Goal: Check status: Check status

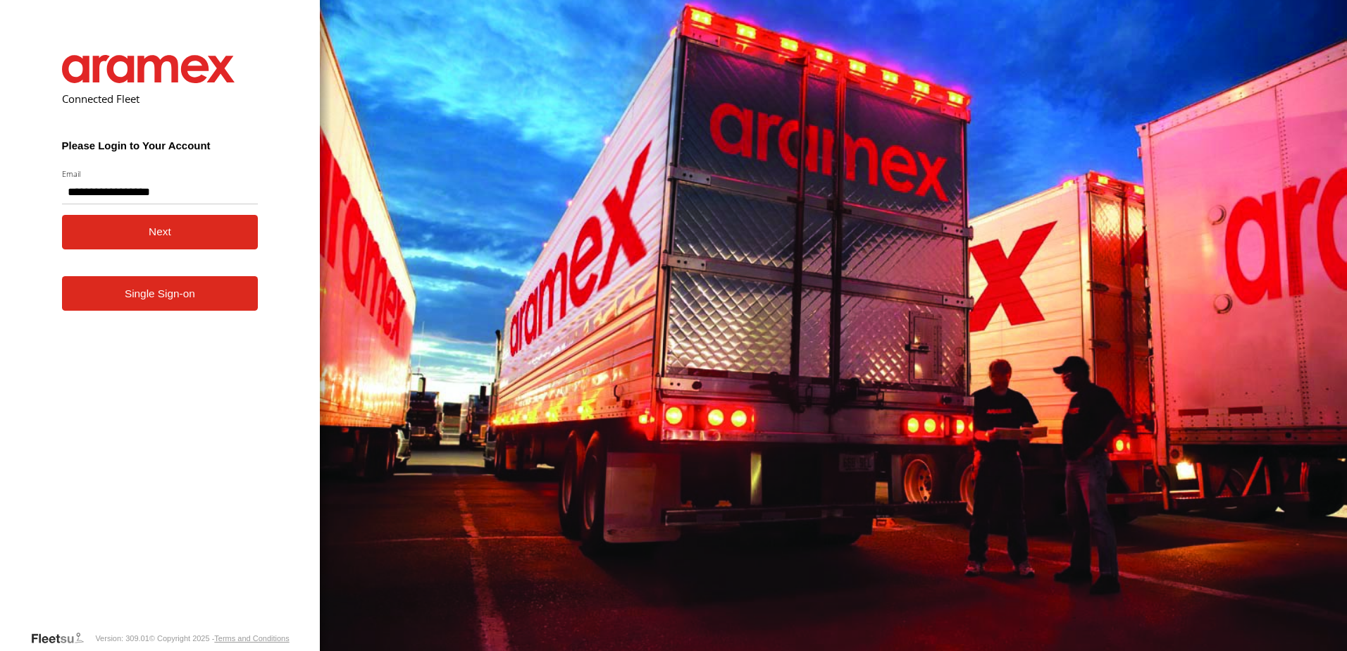
click at [166, 235] on button "Next" at bounding box center [160, 232] width 197 height 35
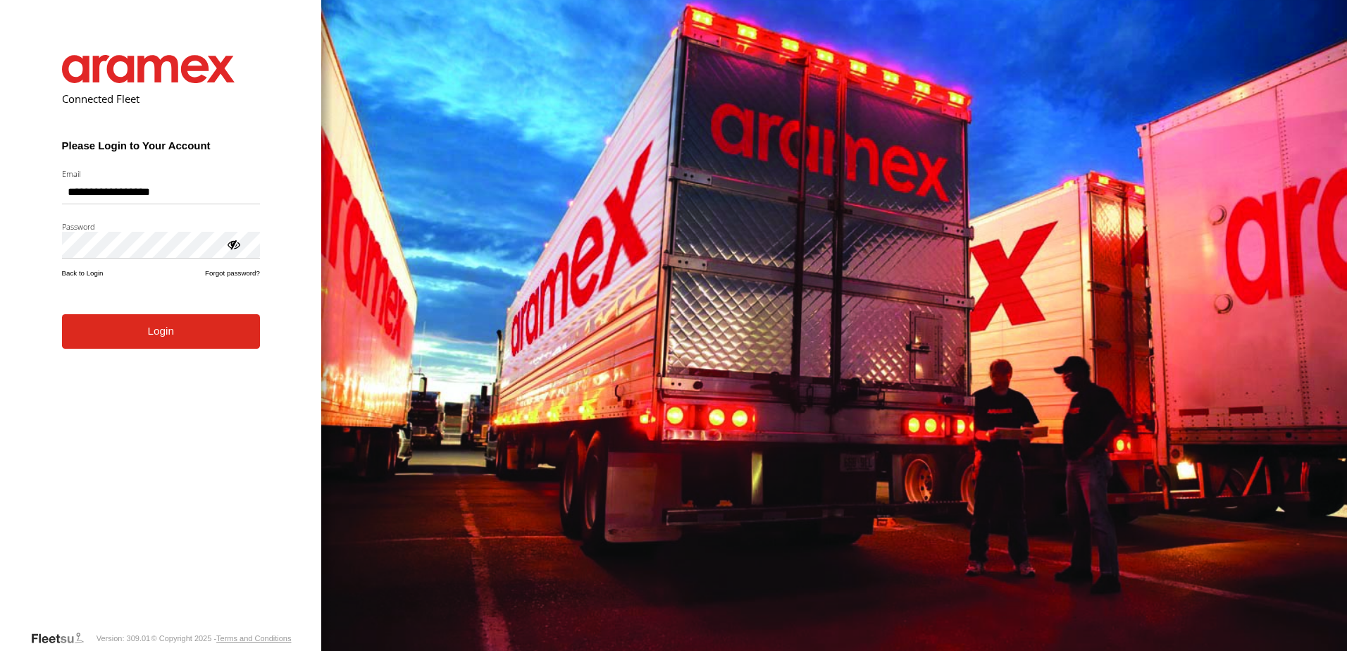
click at [173, 351] on form "**********" at bounding box center [161, 332] width 240 height 596
click at [184, 342] on button "Login" at bounding box center [161, 331] width 198 height 35
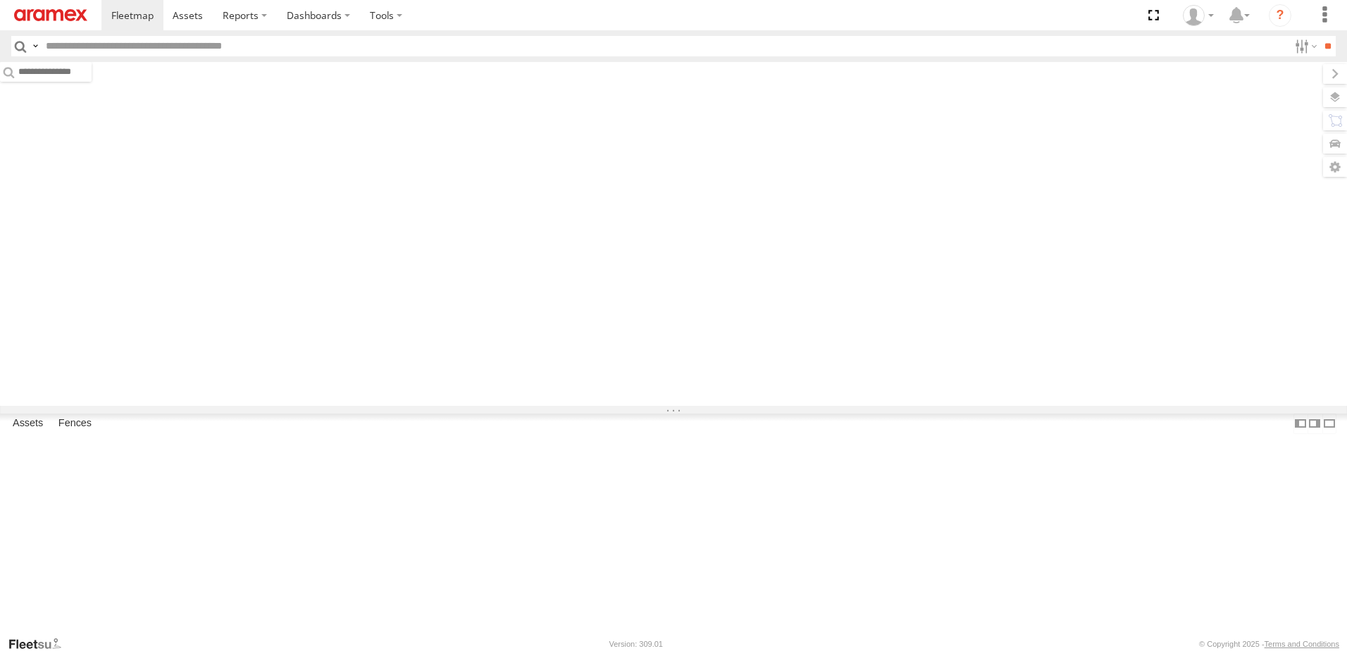
click at [239, 49] on input "text" at bounding box center [664, 46] width 1249 height 20
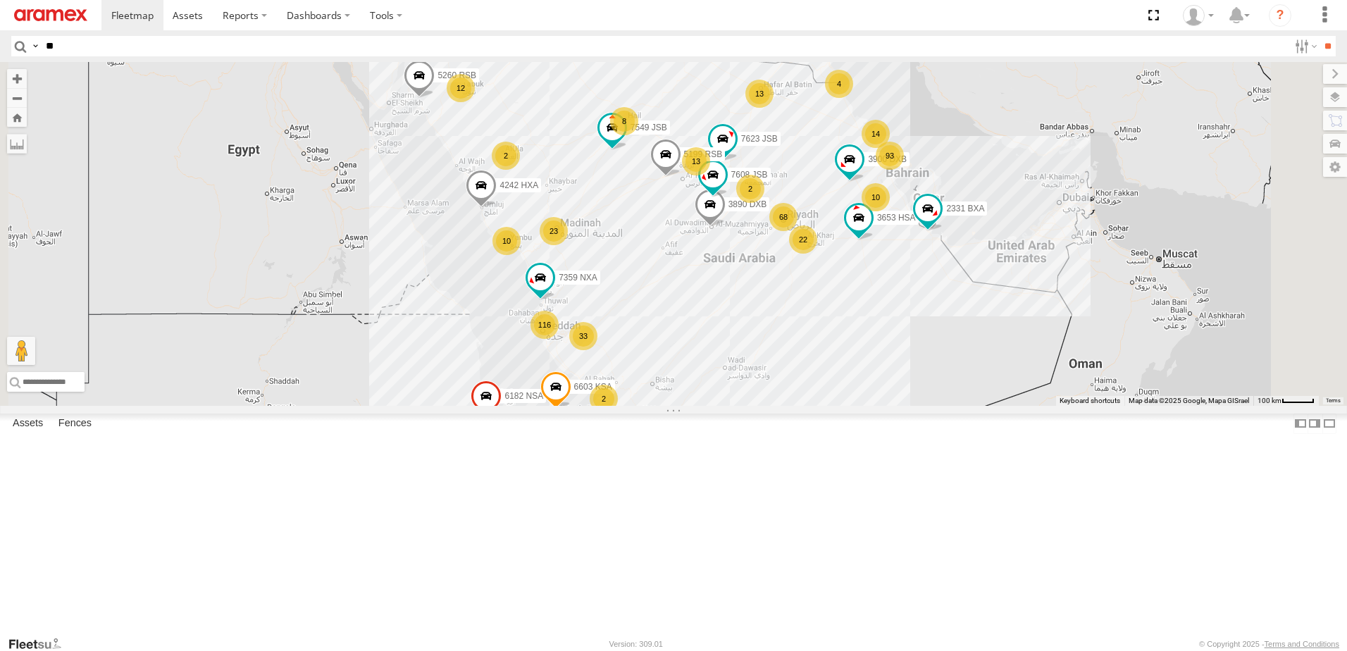
type input "*"
type input "****"
click at [1320, 36] on input "**" at bounding box center [1328, 46] width 16 height 20
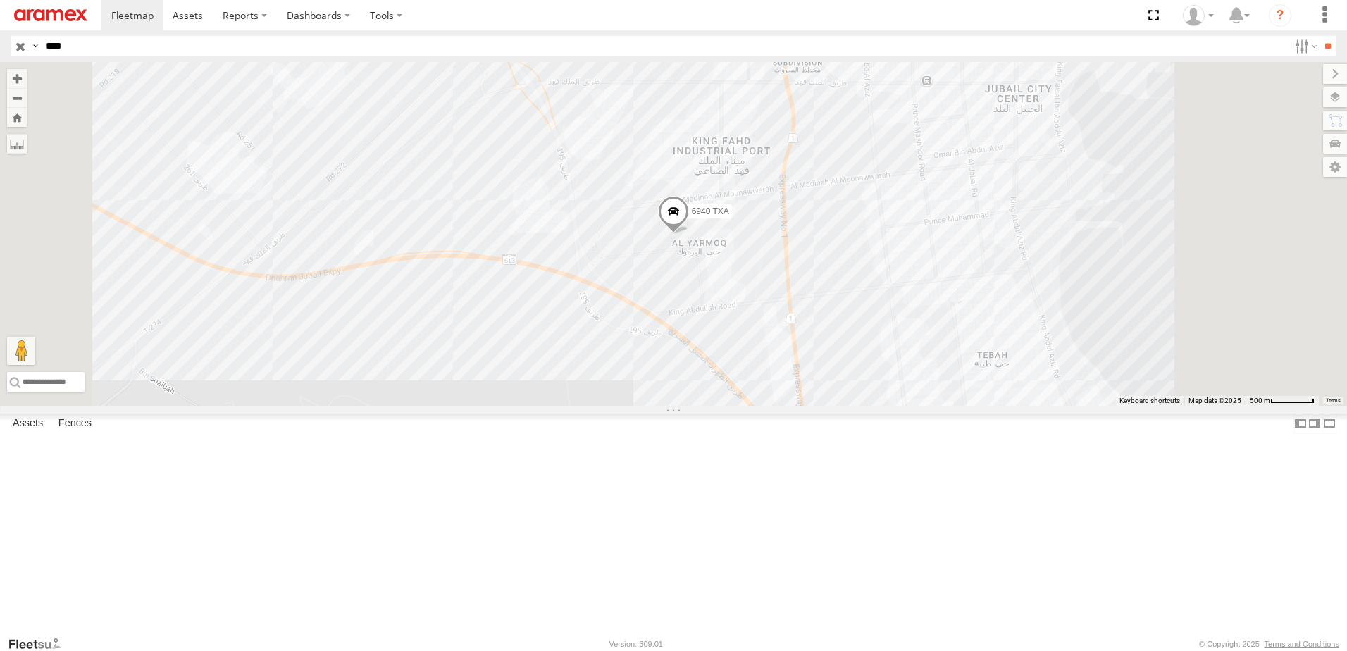
click at [0, 0] on div at bounding box center [0, 0] width 0 height 0
click at [0, 0] on span at bounding box center [0, 0] width 0 height 0
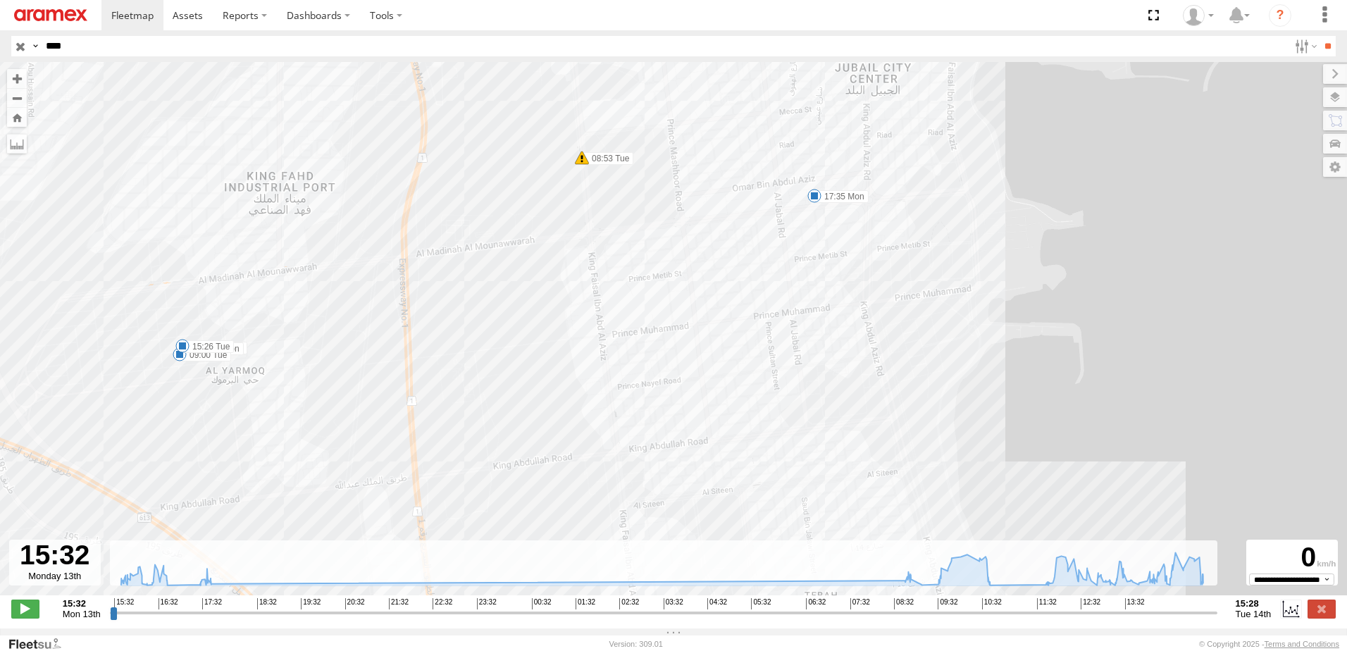
drag, startPoint x: 798, startPoint y: 260, endPoint x: 827, endPoint y: 431, distance: 172.9
click at [827, 431] on div "6940 TXA 16:47 Mon 17:35 Mon 08:53 Tue 09:00 Tue 14:17 Tue 14:19 Tue 15:23 Tue …" at bounding box center [673, 336] width 1347 height 548
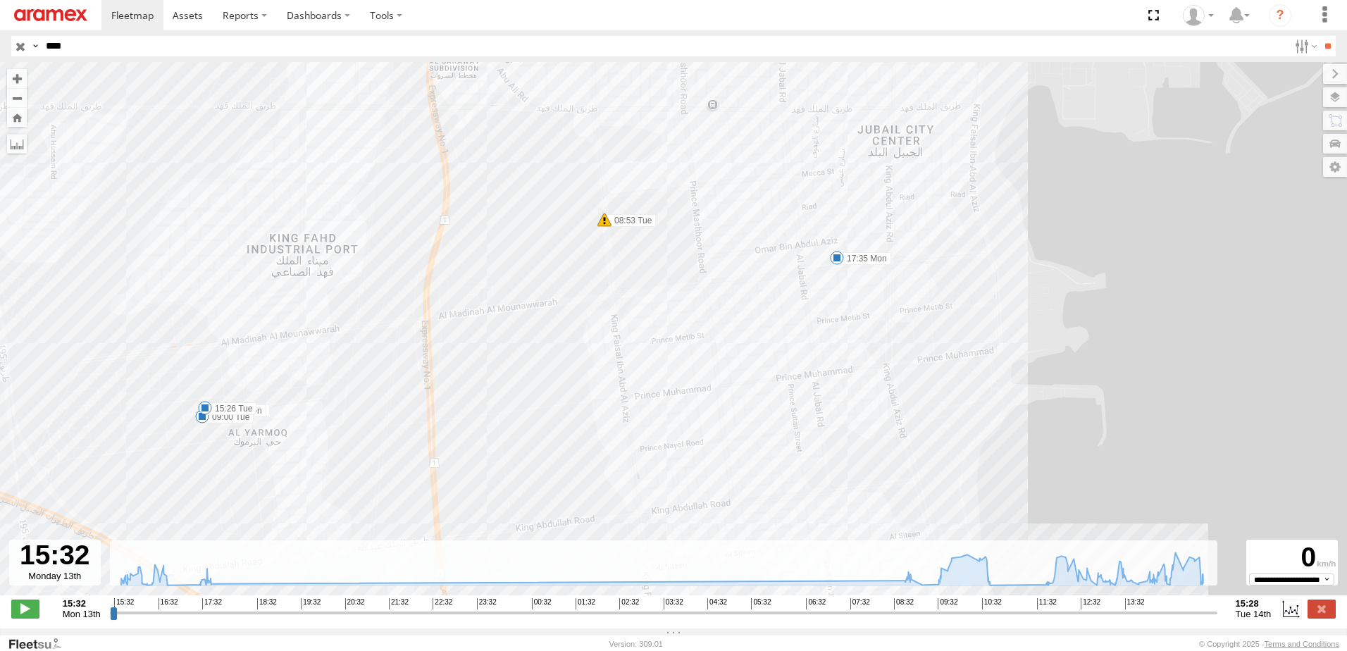
drag, startPoint x: 737, startPoint y: 326, endPoint x: 755, endPoint y: 377, distance: 54.4
click at [755, 377] on div "6940 TXA 16:47 Mon 17:35 Mon 08:53 Tue 09:00 Tue 14:17 Tue 14:19 Tue 15:23 Tue …" at bounding box center [673, 336] width 1347 height 548
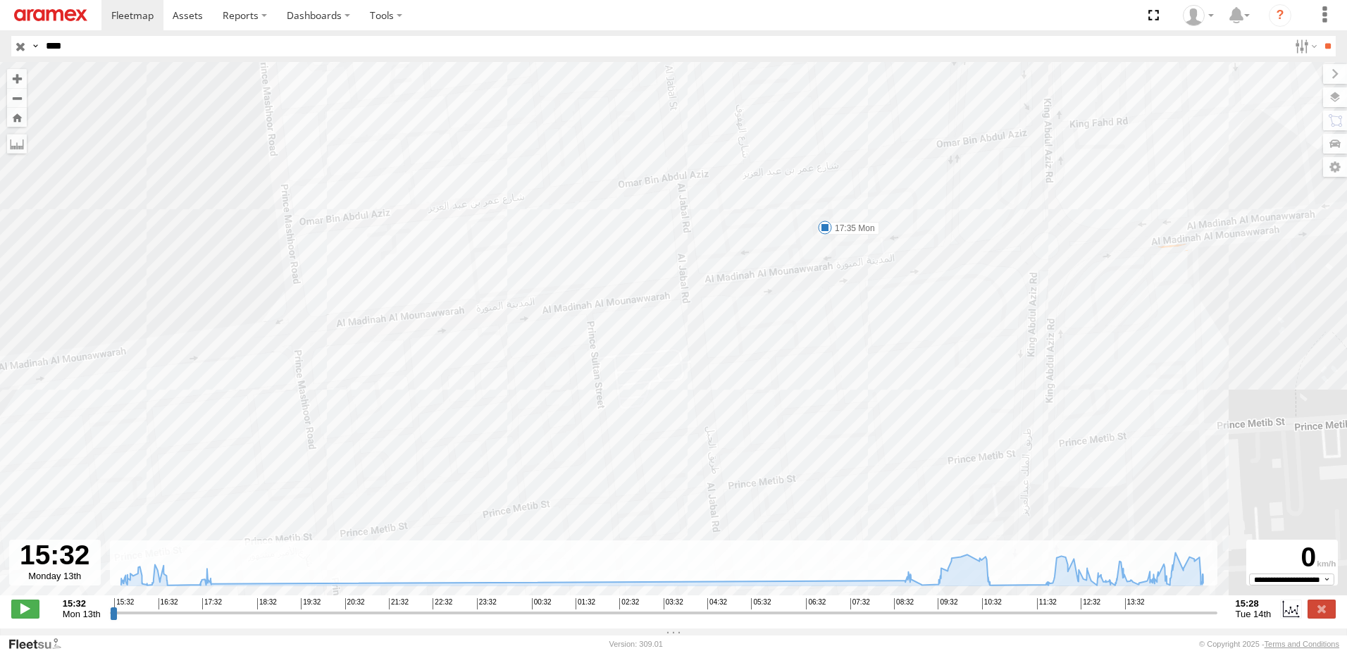
drag, startPoint x: 842, startPoint y: 263, endPoint x: 852, endPoint y: 352, distance: 90.0
click at [852, 352] on div "6940 TXA 16:47 Mon 17:35 Mon 08:53 Tue 09:00 Tue 14:17 Tue 14:19 Tue 15:23 Tue …" at bounding box center [673, 336] width 1347 height 548
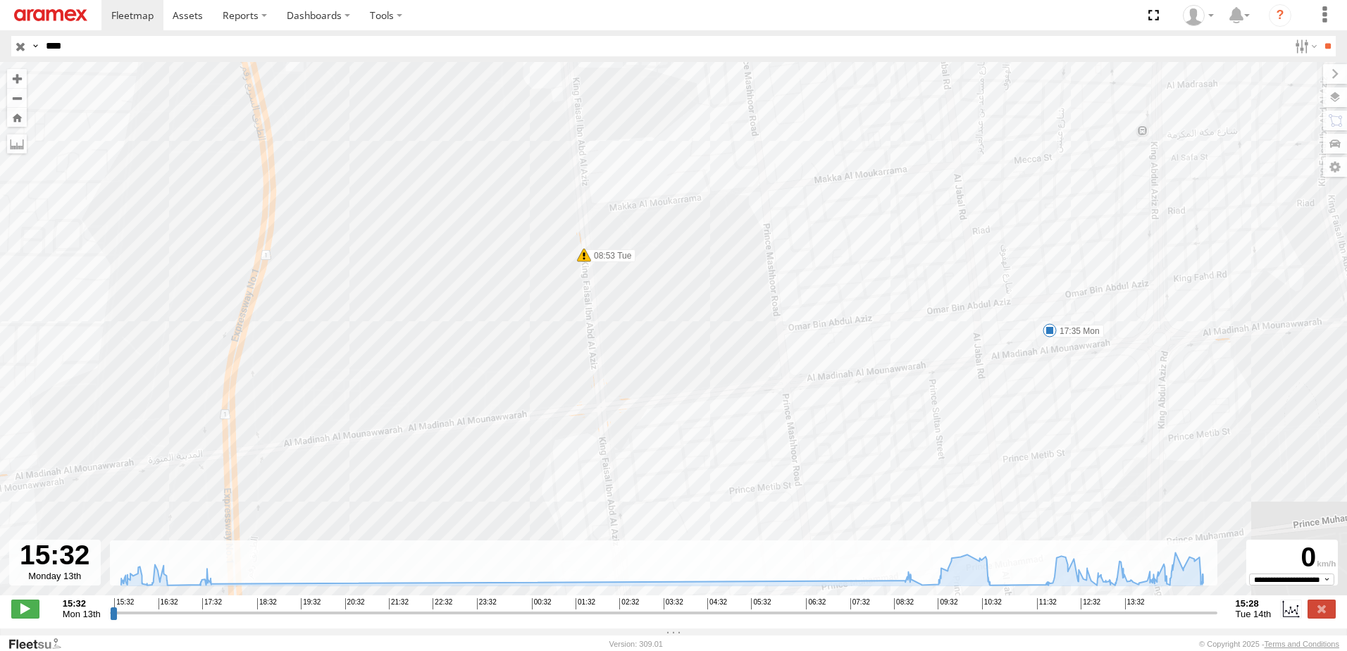
drag, startPoint x: 487, startPoint y: 371, endPoint x: 703, endPoint y: 438, distance: 225.6
click at [703, 438] on div "6940 TXA 16:47 Mon 17:35 Mon 08:53 Tue 09:00 Tue 14:17 Tue 14:19 Tue 15:23 Tue …" at bounding box center [673, 336] width 1347 height 548
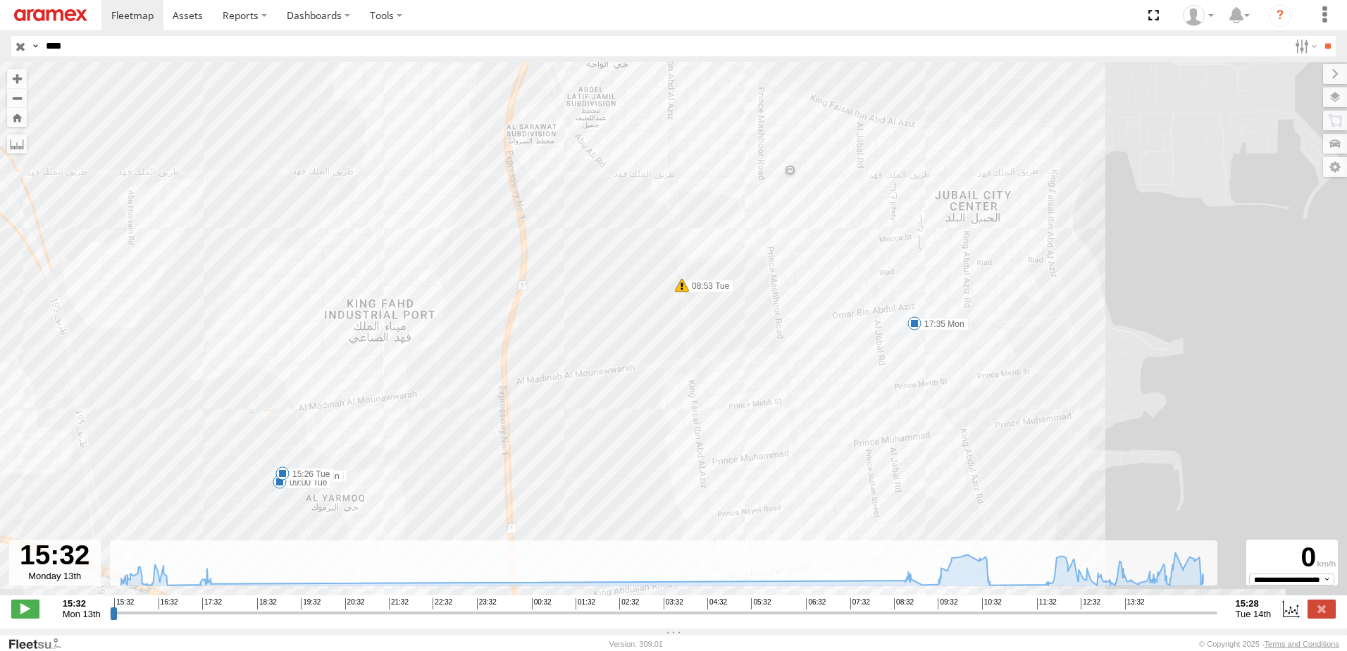
drag, startPoint x: 537, startPoint y: 419, endPoint x: 581, endPoint y: 388, distance: 54.2
click at [581, 388] on div "6940 TXA 16:47 Mon 17:35 Mon 08:53 Tue 09:00 Tue 14:17 Tue 14:19 Tue 15:23 Tue …" at bounding box center [673, 336] width 1347 height 548
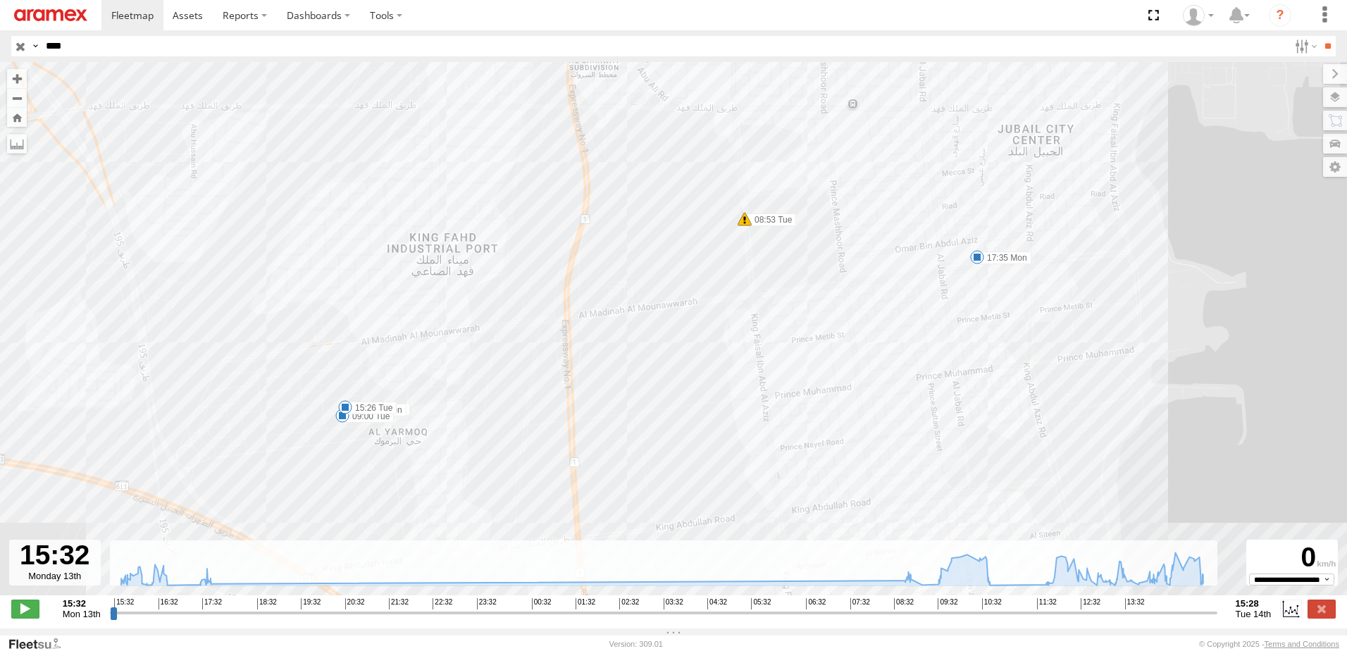
drag, startPoint x: 406, startPoint y: 444, endPoint x: 471, endPoint y: 377, distance: 93.2
click at [471, 377] on div "6940 TXA 16:47 Mon 17:35 Mon 08:53 Tue 09:00 Tue 14:17 Tue 14:19 Tue 15:23 Tue …" at bounding box center [673, 336] width 1347 height 548
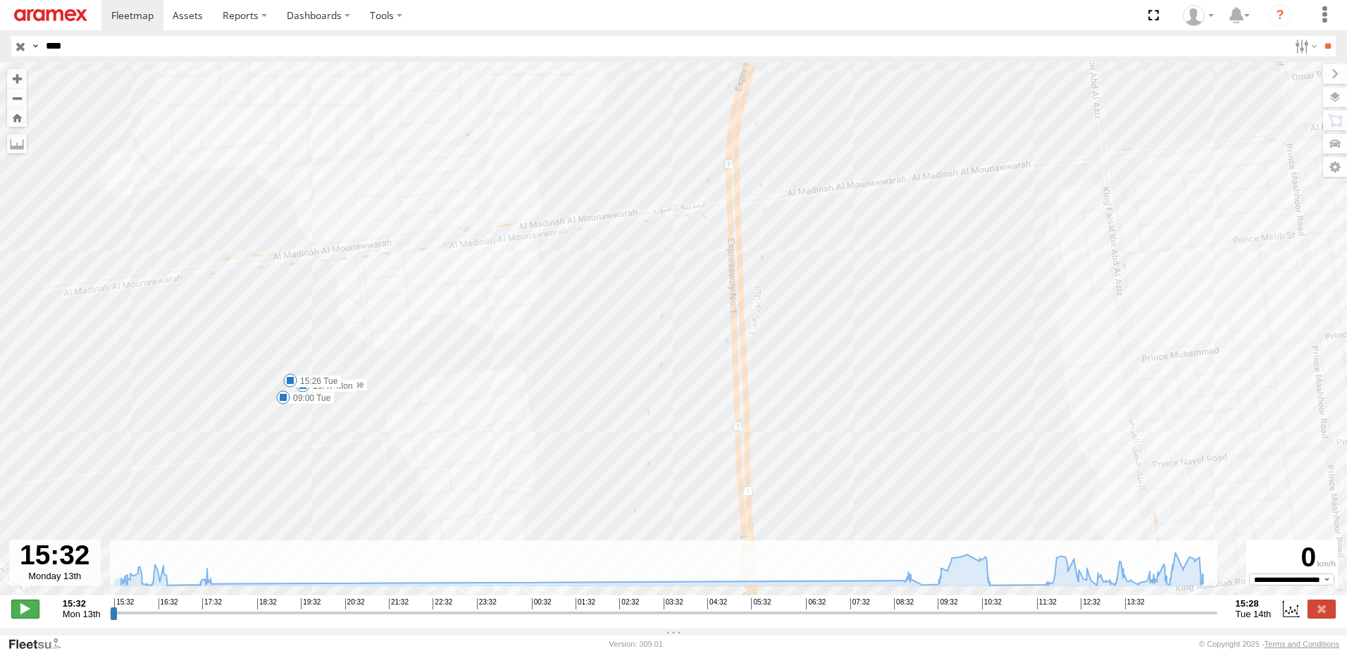
click at [18, 617] on span at bounding box center [25, 609] width 28 height 18
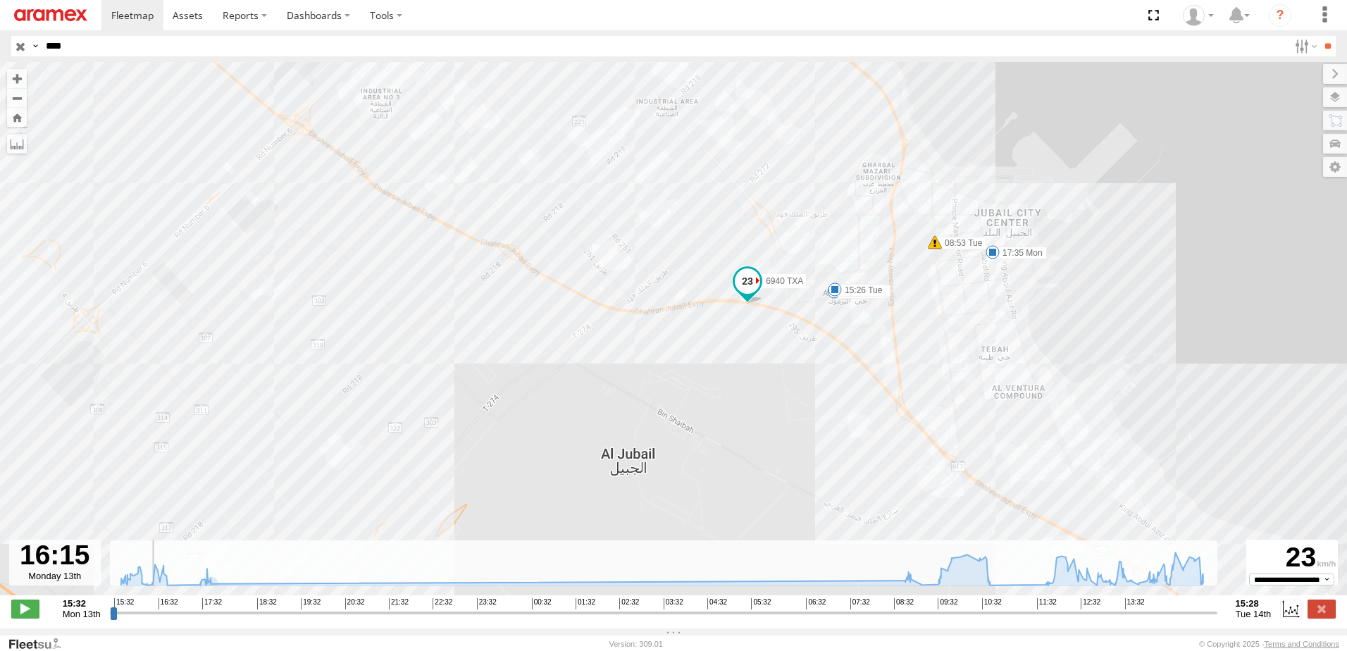
drag, startPoint x: 779, startPoint y: 247, endPoint x: 785, endPoint y: 395, distance: 148.8
click at [785, 395] on div "6940 TXA 16:47 Mon 17:35 Mon 08:53 Tue 09:00 Tue 14:17 Tue 14:19 Tue 15:23 Tue …" at bounding box center [673, 336] width 1347 height 548
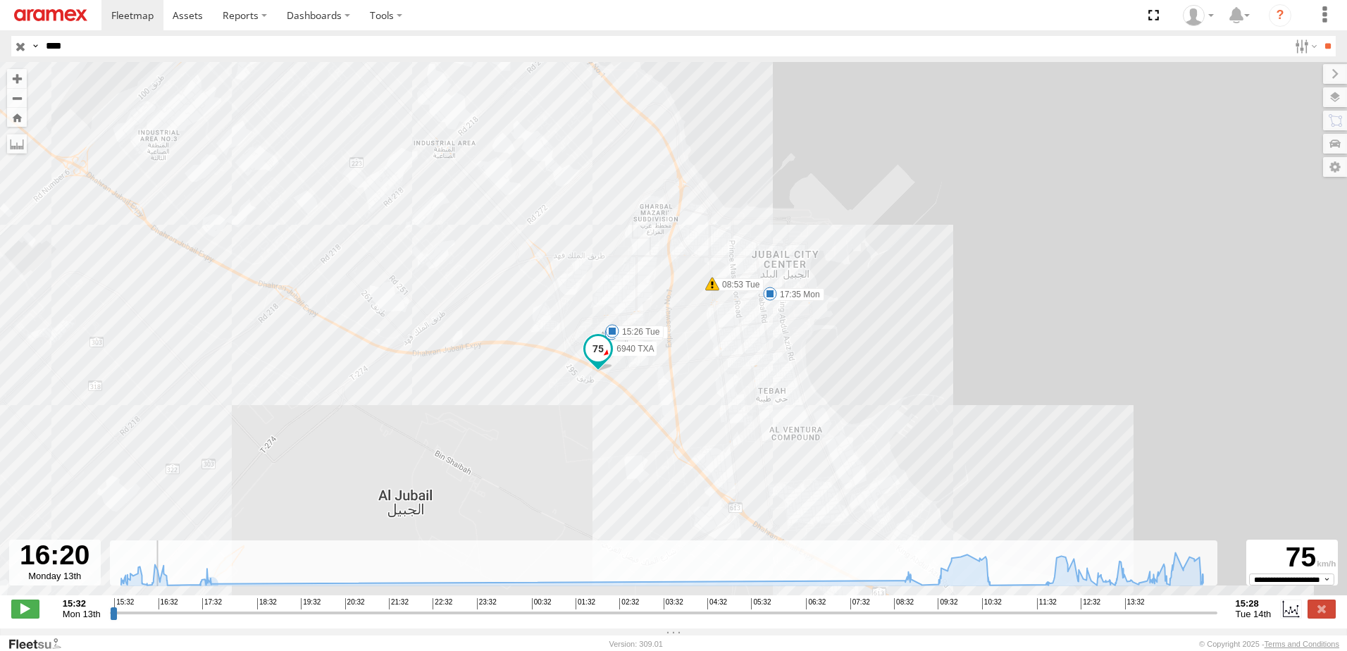
drag, startPoint x: 792, startPoint y: 349, endPoint x: 567, endPoint y: 394, distance: 229.3
click at [567, 394] on div "6940 TXA 16:47 Mon 17:35 Mon 08:53 Tue 09:00 Tue 14:17 Tue 14:19 Tue 15:23 Tue …" at bounding box center [673, 336] width 1347 height 548
click at [409, 619] on input "range" at bounding box center [664, 612] width 1108 height 13
click at [1252, 617] on span "Tue 14th" at bounding box center [1254, 614] width 36 height 11
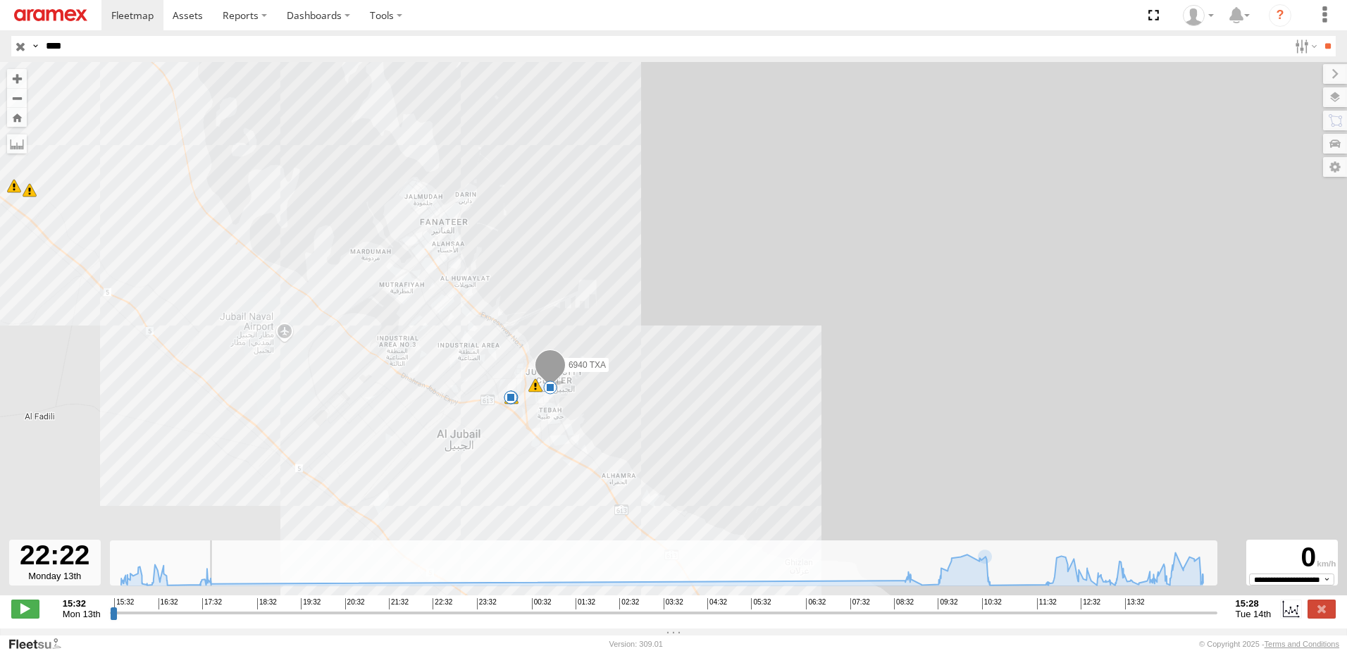
type input "**********"
